Goal: Task Accomplishment & Management: Complete application form

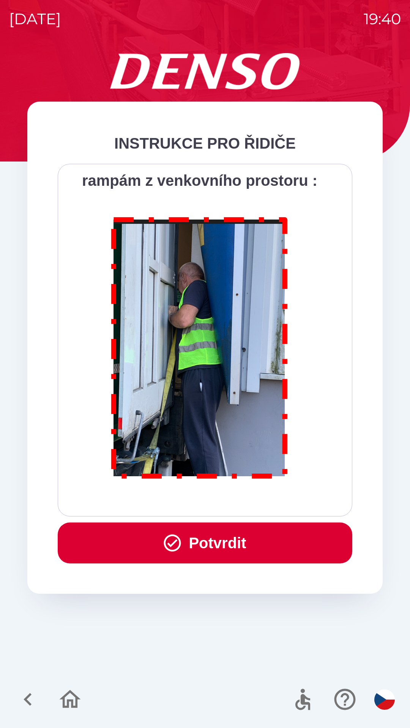
scroll to position [4262, 0]
click at [223, 555] on button "Potvrdit" at bounding box center [205, 543] width 294 height 41
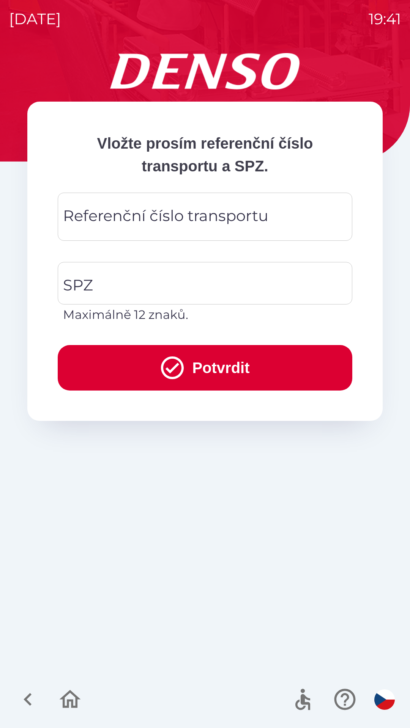
click at [110, 220] on div "Referenční číslo transportu Referenční číslo transportu" at bounding box center [205, 217] width 294 height 48
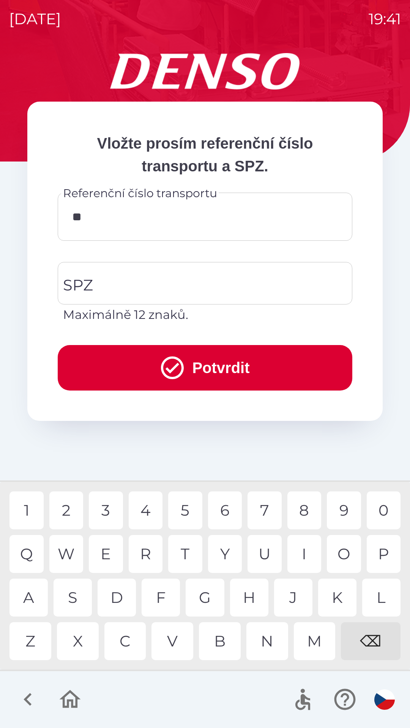
click at [343, 593] on div "K" at bounding box center [337, 598] width 38 height 38
click at [297, 517] on div "8" at bounding box center [304, 511] width 34 height 38
click at [386, 512] on div "0" at bounding box center [383, 511] width 34 height 38
type input "******"
click at [145, 276] on input "SPZ" at bounding box center [199, 283] width 276 height 36
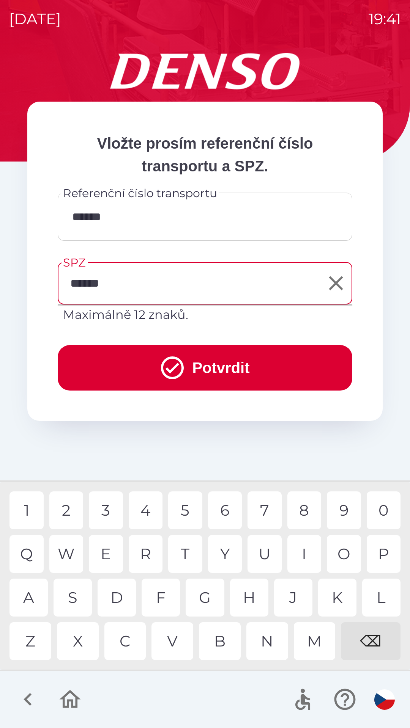
click at [307, 514] on div "8" at bounding box center [304, 511] width 34 height 38
type input "*******"
click at [229, 512] on div "6" at bounding box center [225, 511] width 34 height 38
click at [214, 373] on button "Potvrdit" at bounding box center [205, 368] width 294 height 46
